Goal: Task Accomplishment & Management: Use online tool/utility

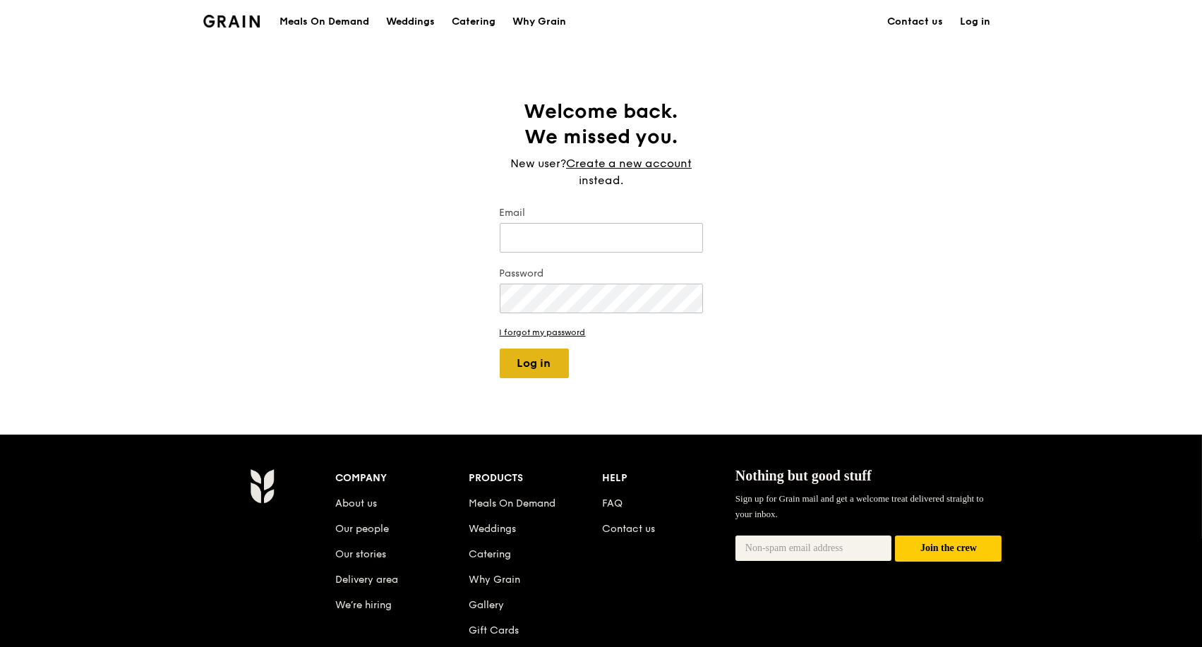
type input "kathleen@grain.com.sg"
click at [548, 367] on button "Log in" at bounding box center [534, 364] width 69 height 30
select select "100"
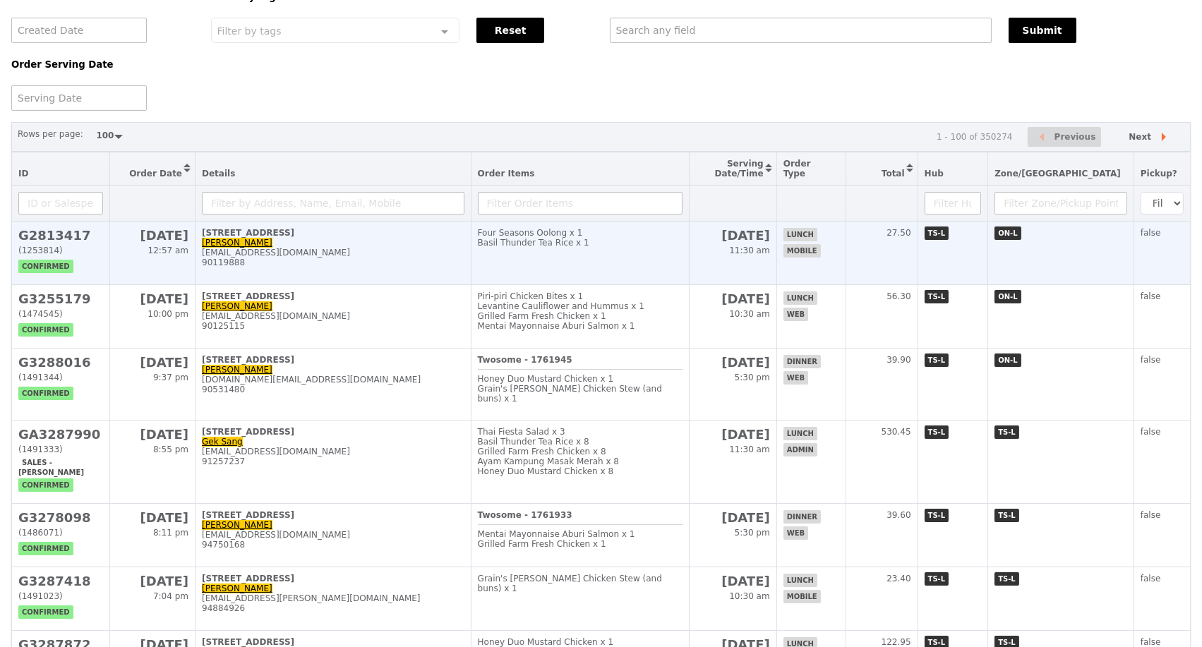
scroll to position [78, 0]
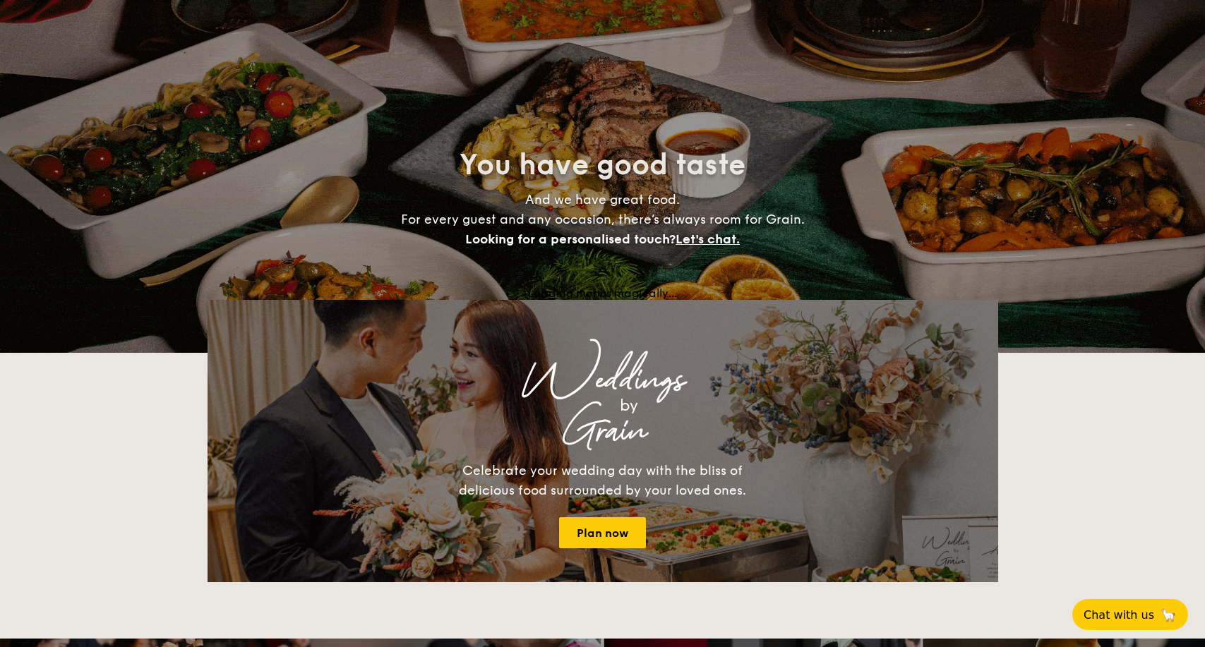
select select
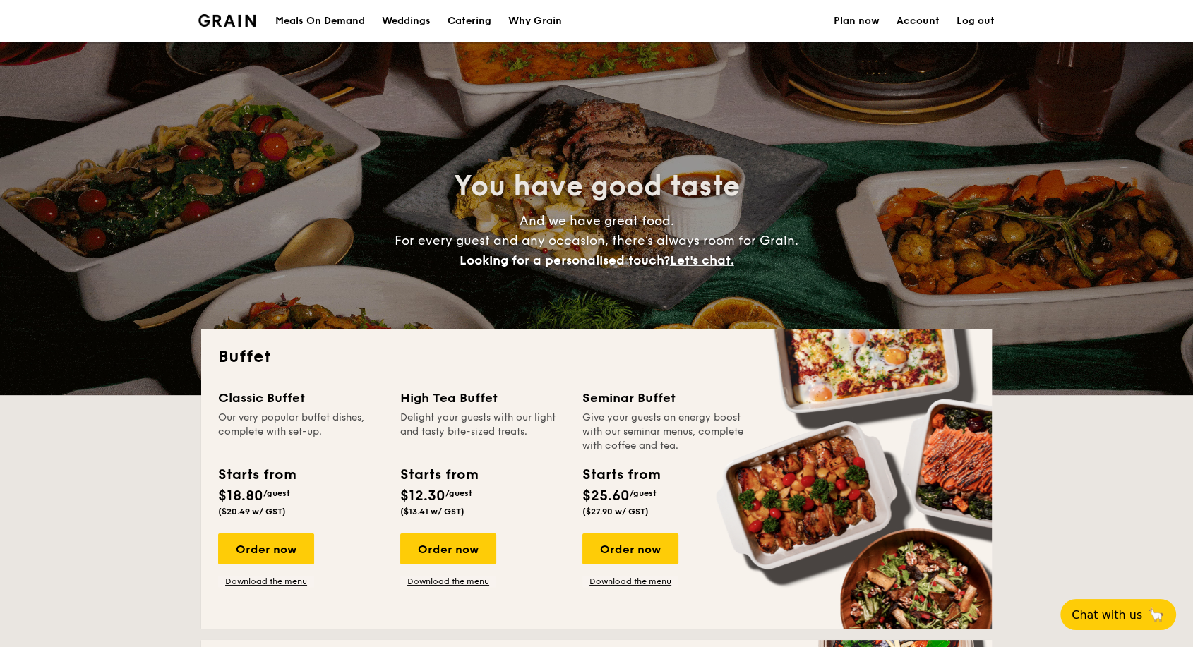
click at [444, 578] on link "Download the menu" at bounding box center [448, 581] width 96 height 11
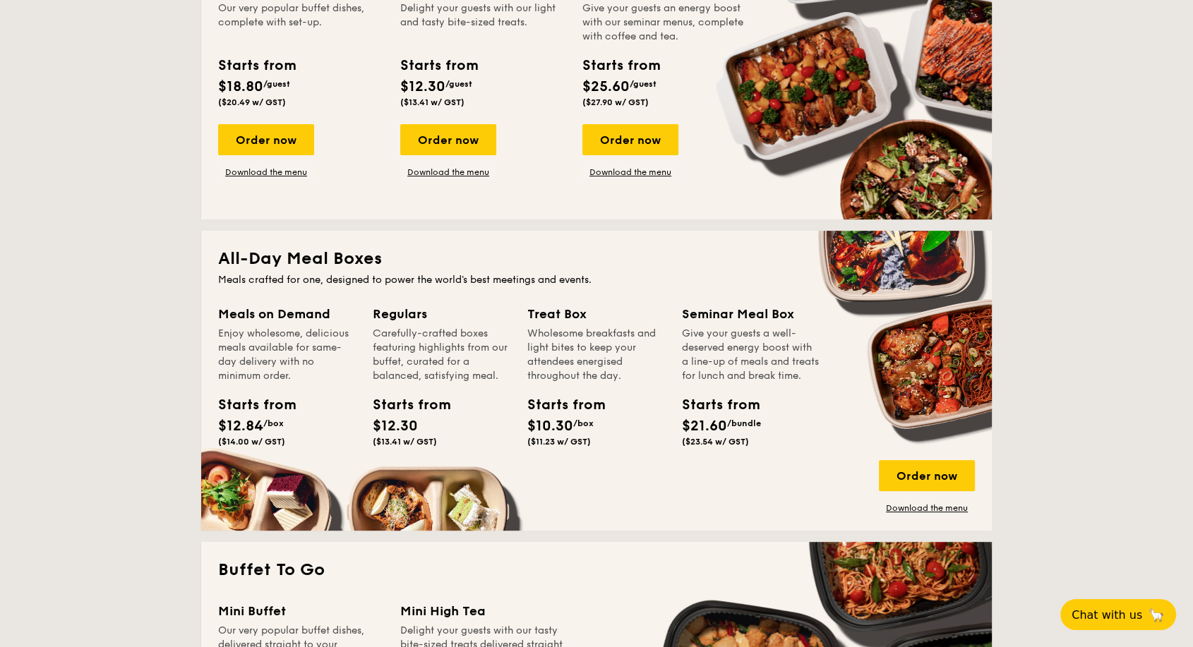
scroll to position [470, 0]
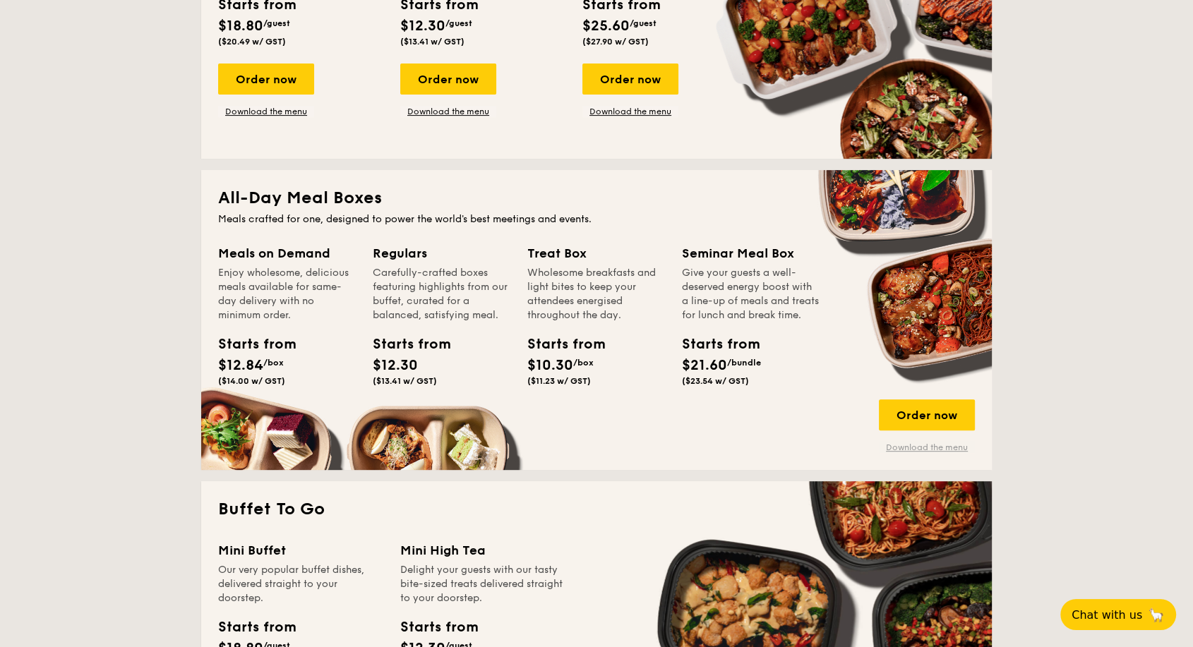
click at [916, 450] on link "Download the menu" at bounding box center [927, 447] width 96 height 11
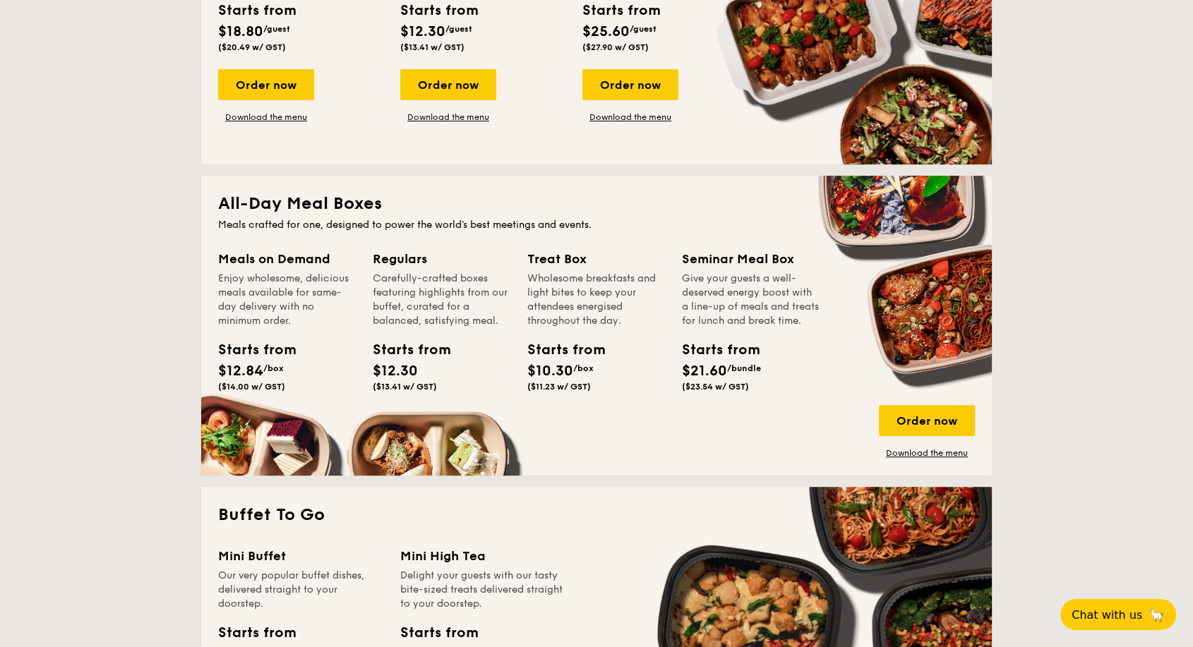
scroll to position [235, 0]
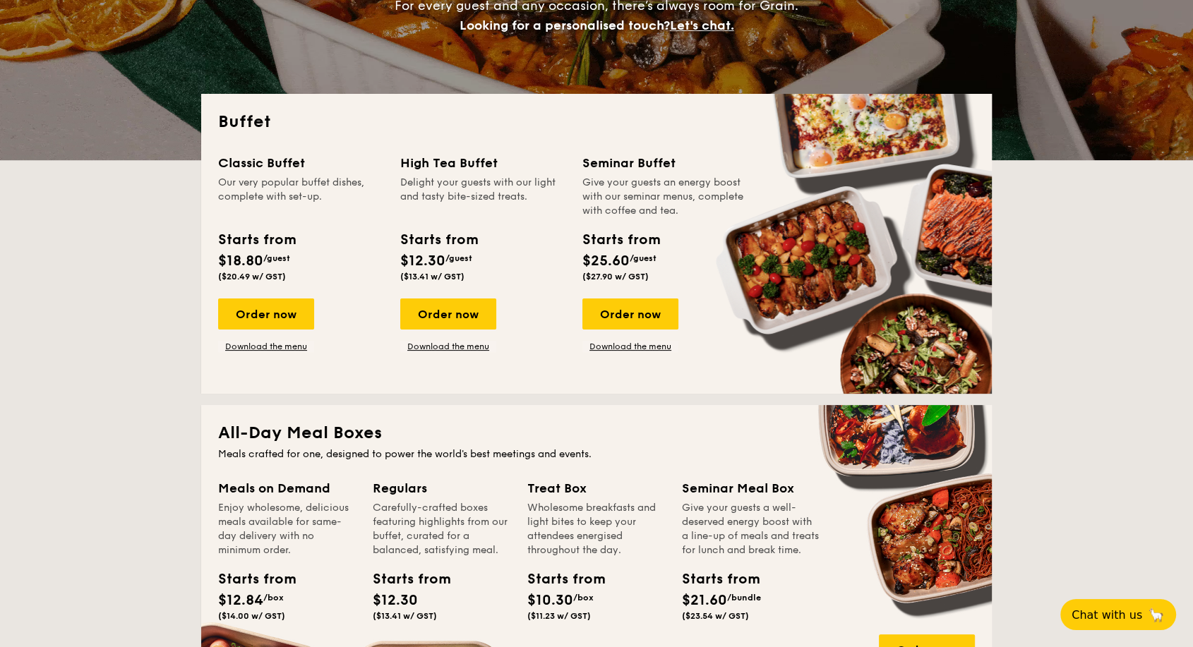
click at [282, 349] on link "Download the menu" at bounding box center [266, 346] width 96 height 11
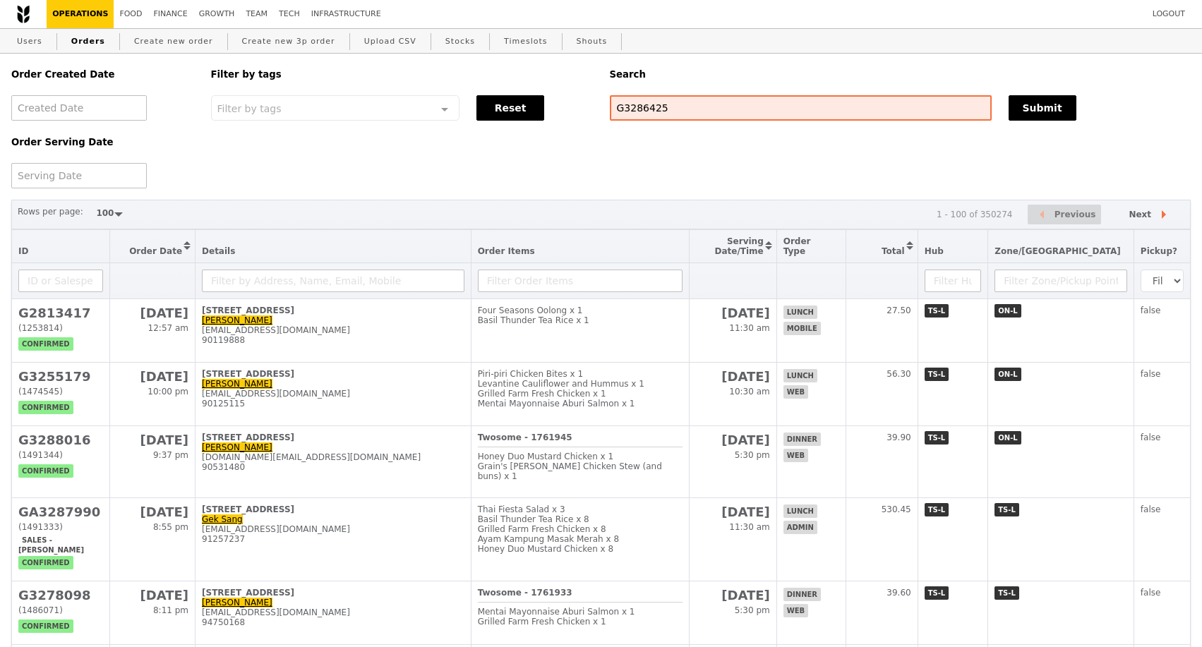
select select "100"
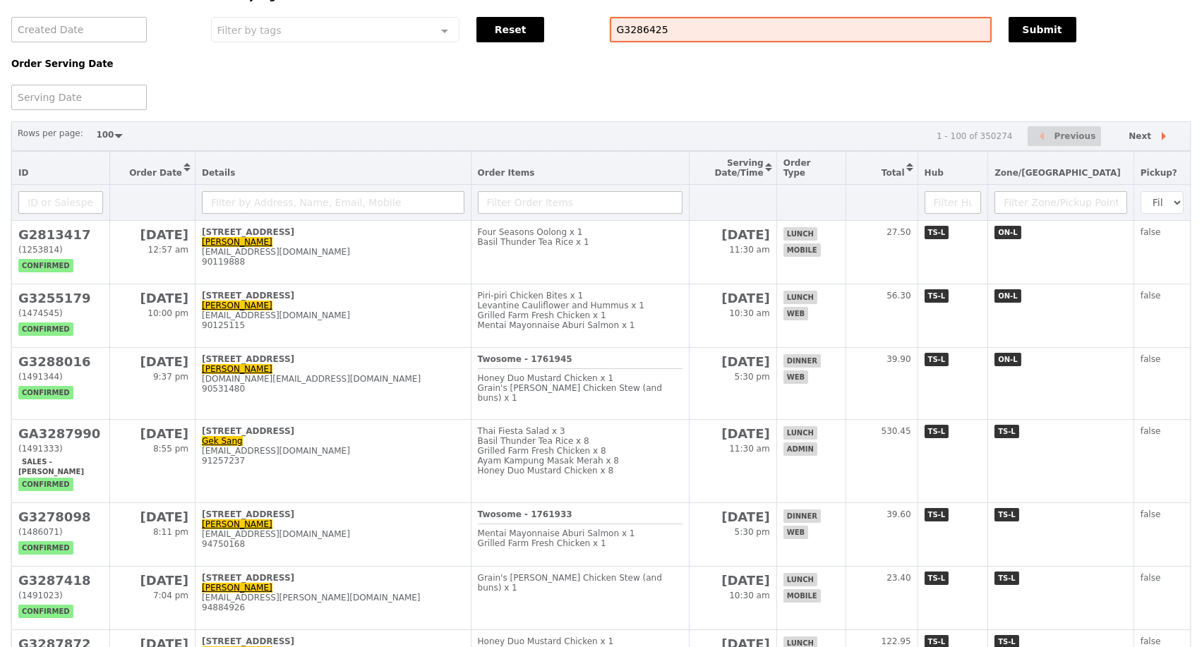
scroll to position [78, 0]
type input "G3286425"
click at [1029, 35] on button "Submit" at bounding box center [1043, 29] width 68 height 25
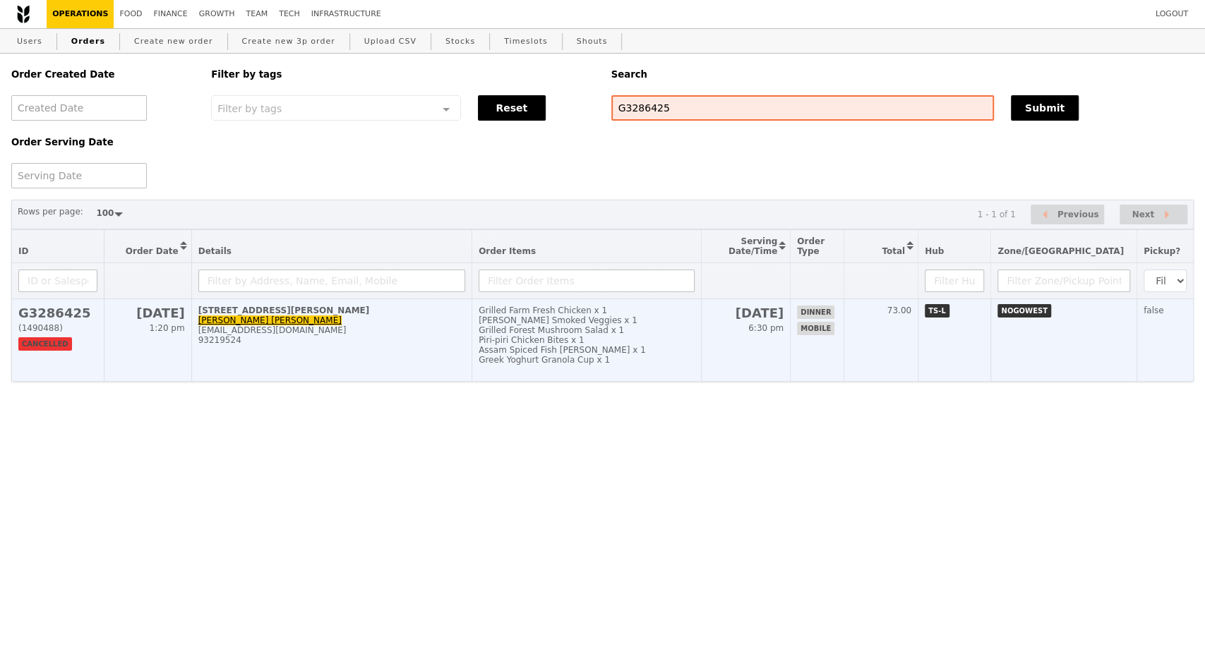
click at [367, 364] on td "[STREET_ADDRESS][PERSON_NAME] Han [EMAIL_ADDRESS][DOMAIN_NAME] 93219524" at bounding box center [331, 340] width 280 height 83
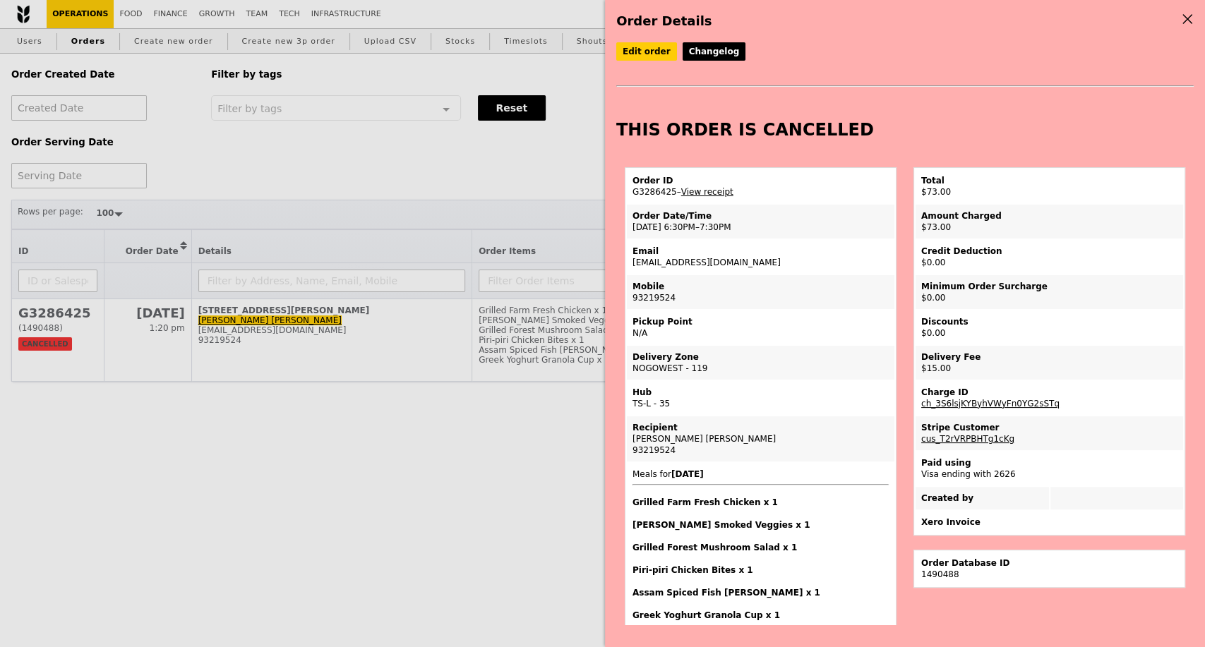
click at [493, 462] on div "Order Details Edit order Changelog THIS ORDER IS CANCELLED Order ID G3286425 – …" at bounding box center [602, 323] width 1205 height 647
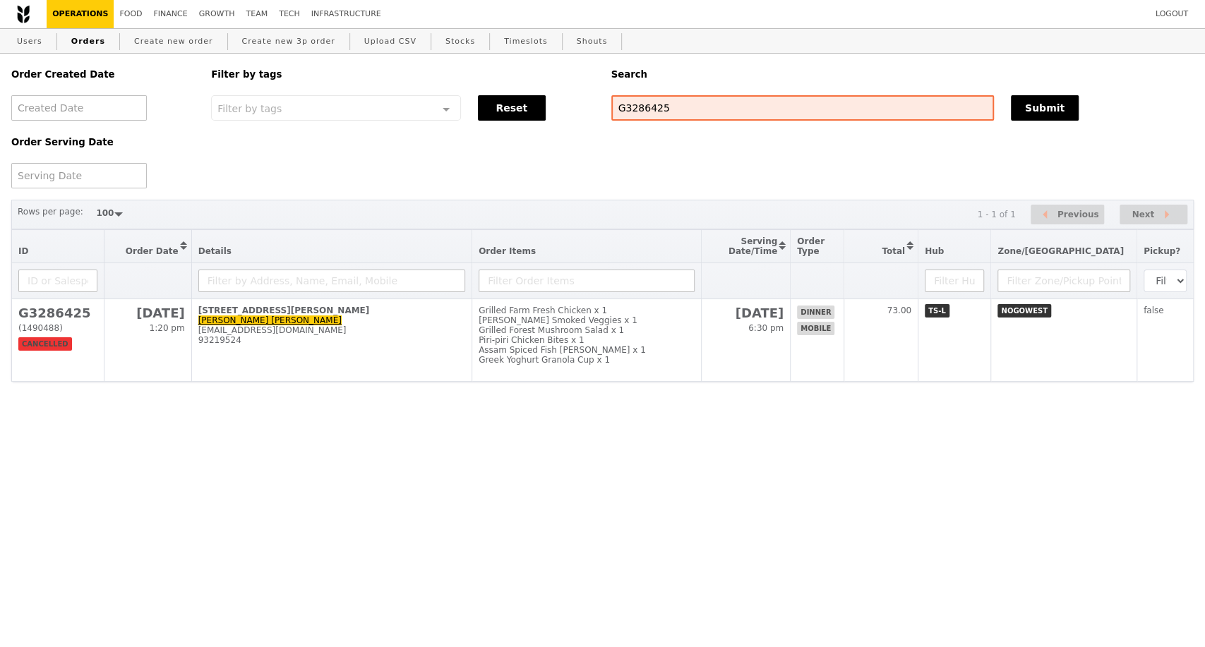
click at [263, 438] on html "Logout Operations Food Finance Growth Team Tech Infrastructure Users Orders Cre…" at bounding box center [602, 219] width 1205 height 438
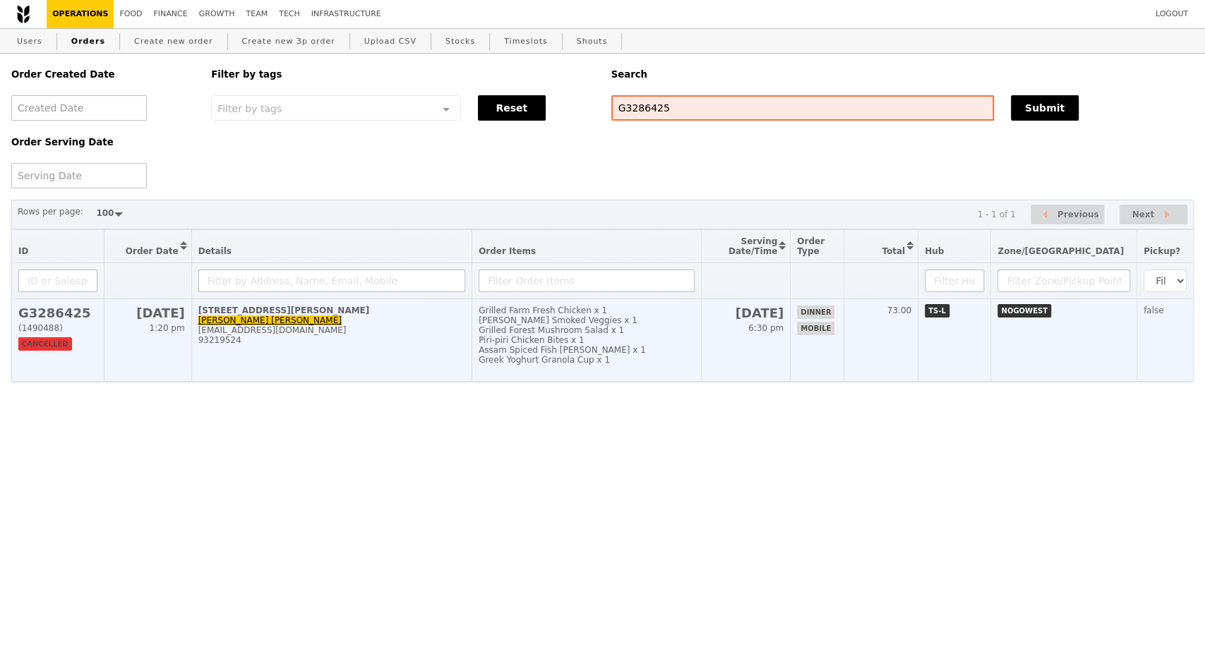
click at [330, 372] on td "[STREET_ADDRESS][PERSON_NAME] Han [EMAIL_ADDRESS][DOMAIN_NAME] 93219524" at bounding box center [331, 340] width 280 height 83
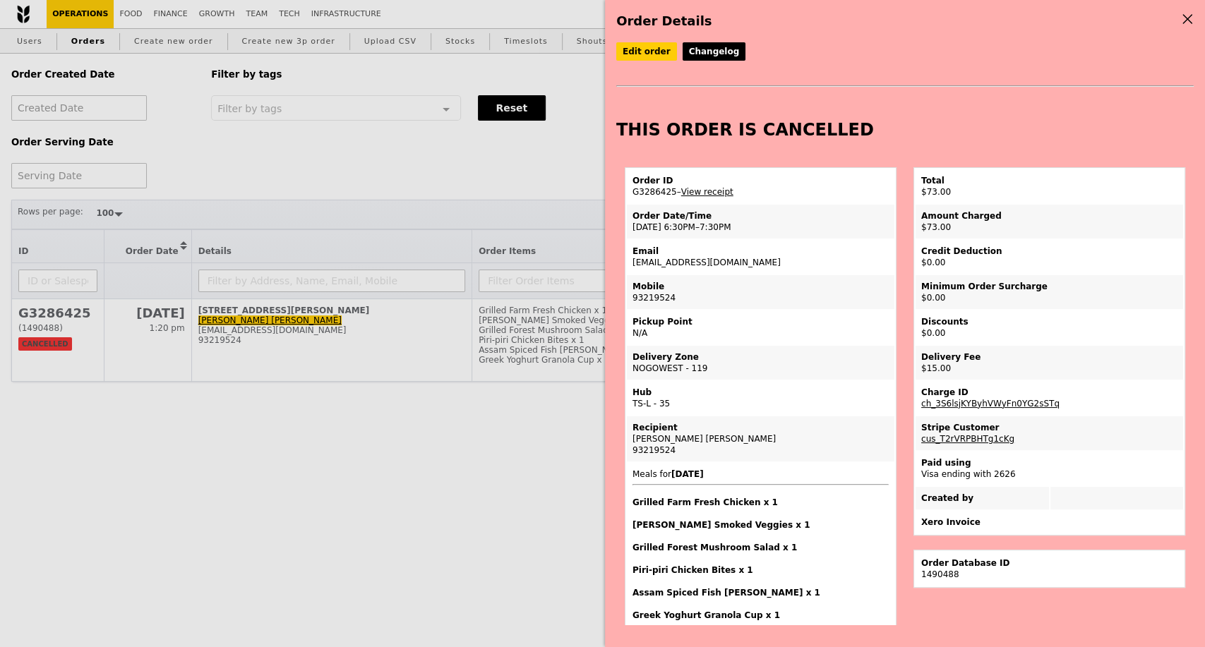
click at [453, 169] on div "Order Details Edit order Changelog THIS ORDER IS CANCELLED Order ID G3286425 – …" at bounding box center [602, 323] width 1205 height 647
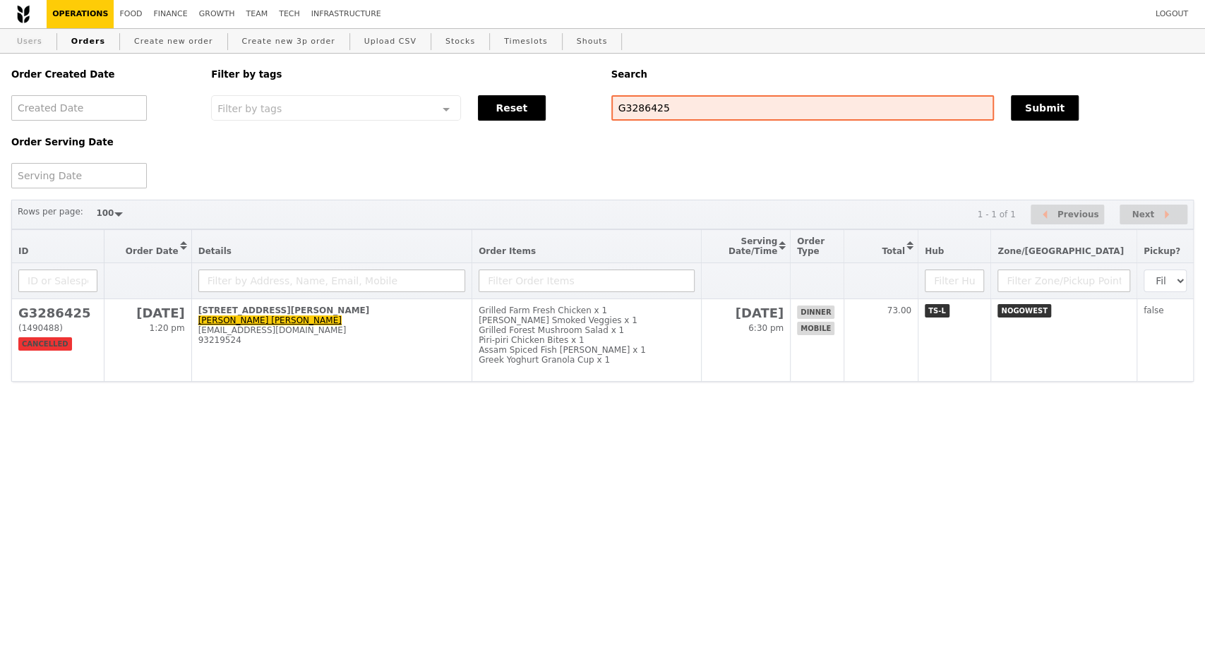
click at [33, 44] on link "Users" at bounding box center [29, 41] width 37 height 25
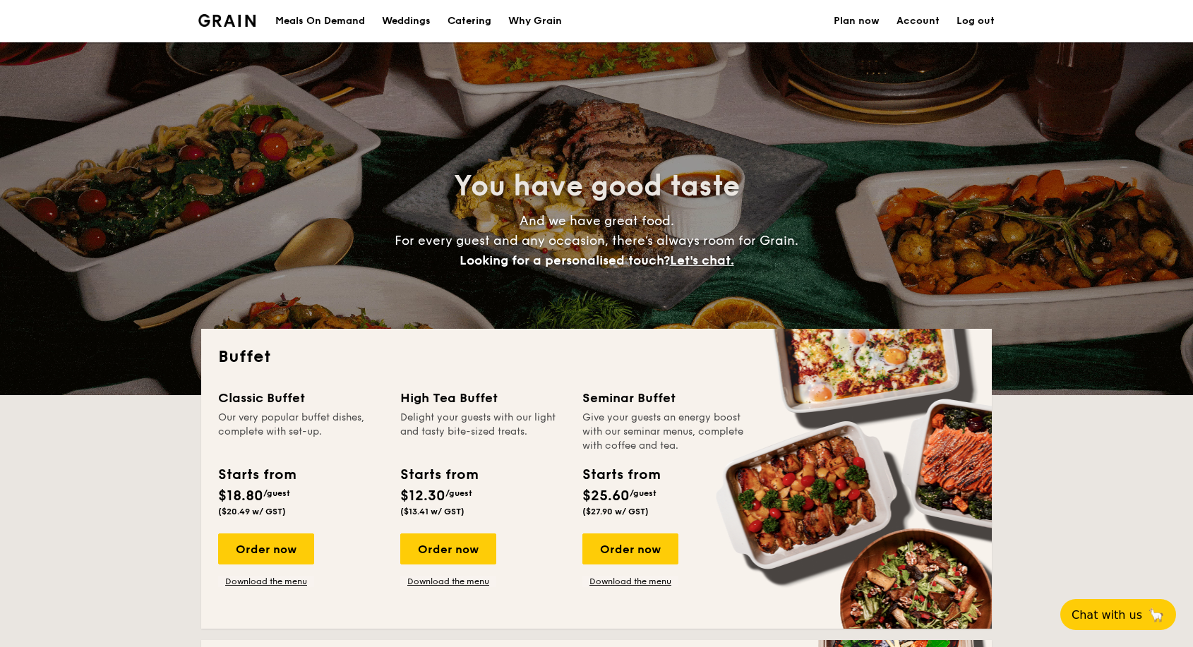
select select
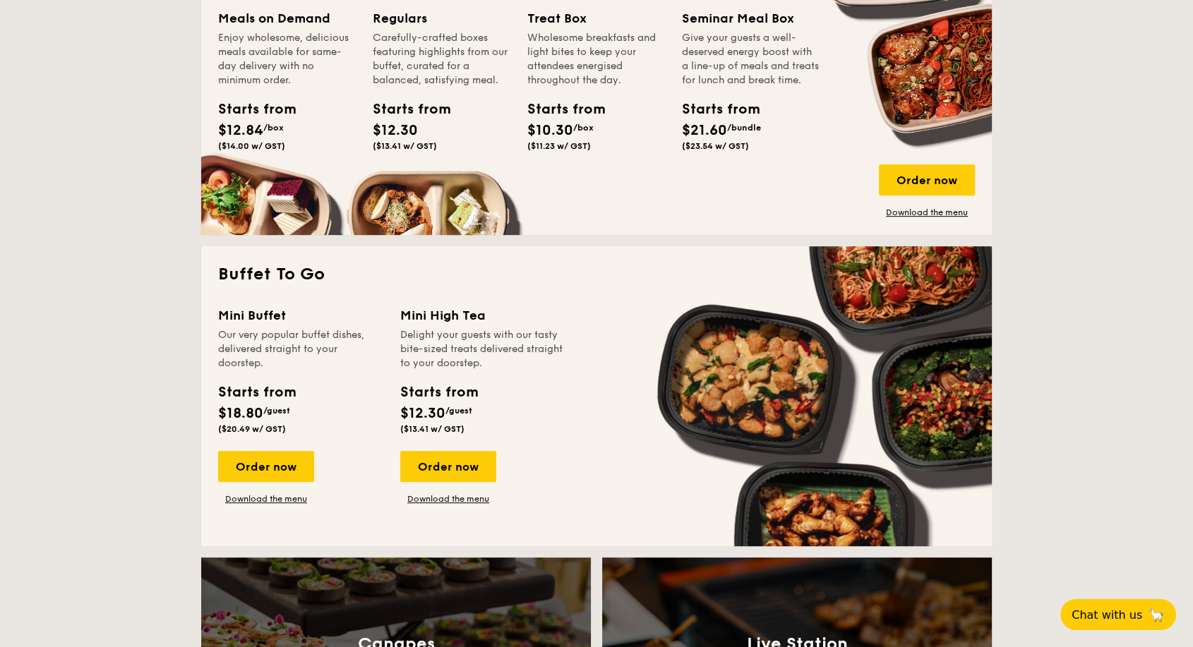
scroll to position [706, 0]
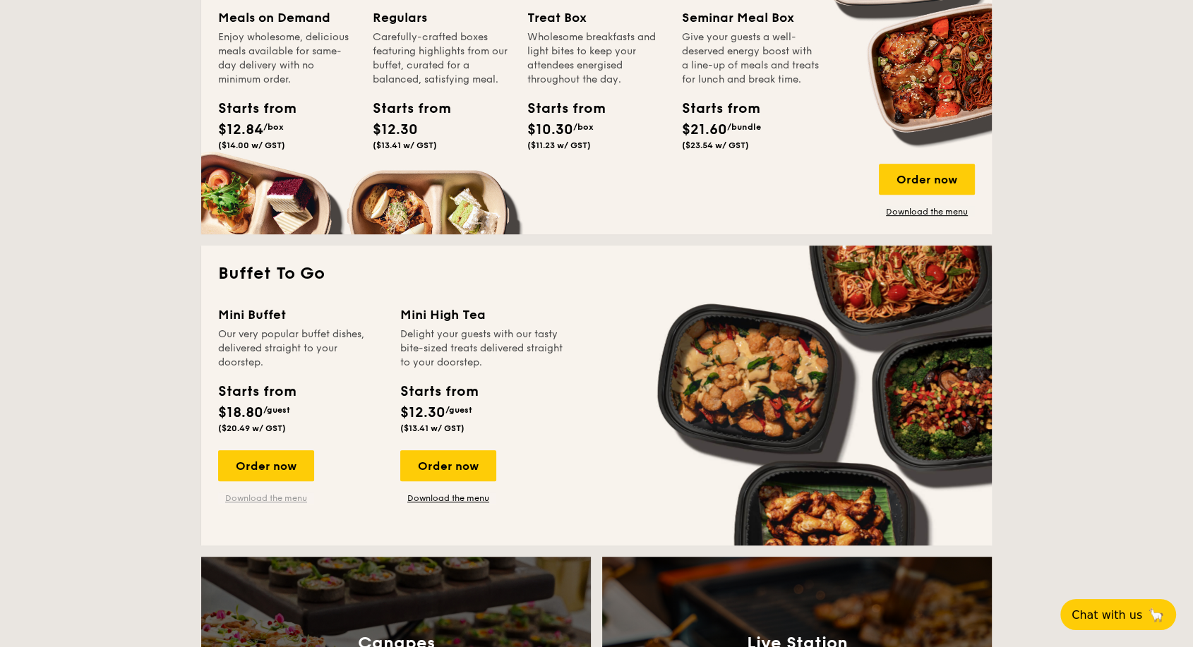
click at [294, 496] on link "Download the menu" at bounding box center [266, 498] width 96 height 11
